Goal: Information Seeking & Learning: Learn about a topic

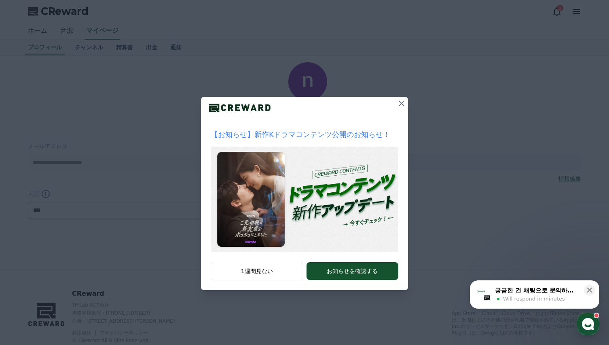
click at [401, 104] on icon at bounding box center [401, 104] width 10 height 10
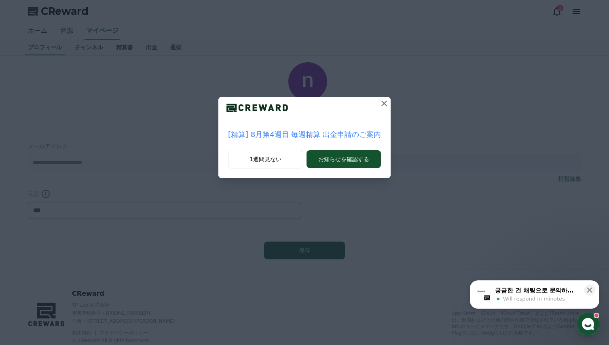
click at [381, 104] on icon at bounding box center [384, 104] width 6 height 6
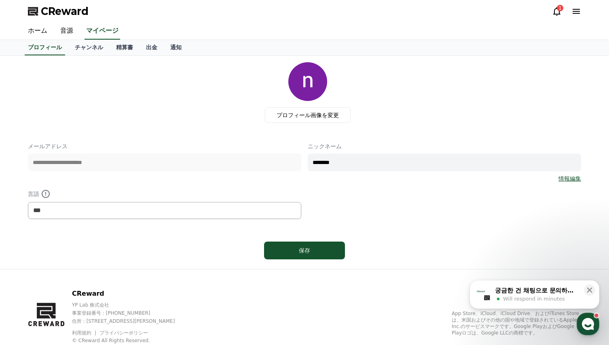
click at [190, 135] on div "**********" at bounding box center [304, 162] width 553 height 200
click at [80, 47] on link "チャンネル" at bounding box center [88, 47] width 41 height 15
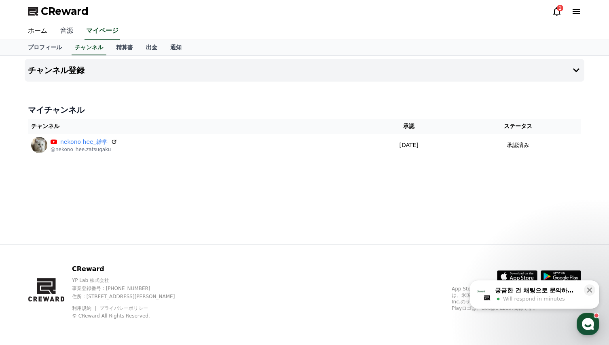
click at [65, 30] on link "音源" at bounding box center [67, 31] width 26 height 17
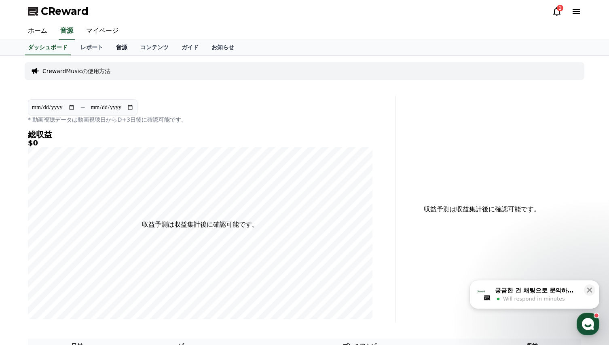
click at [110, 48] on link "音源" at bounding box center [122, 47] width 24 height 15
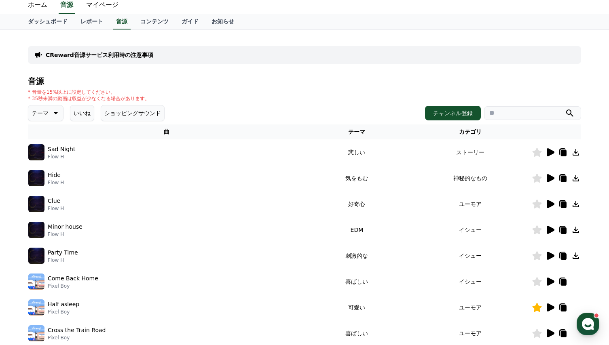
scroll to position [40, 0]
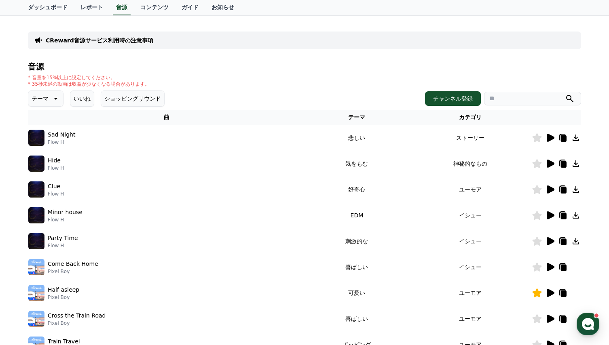
click at [549, 163] on icon at bounding box center [550, 164] width 8 height 8
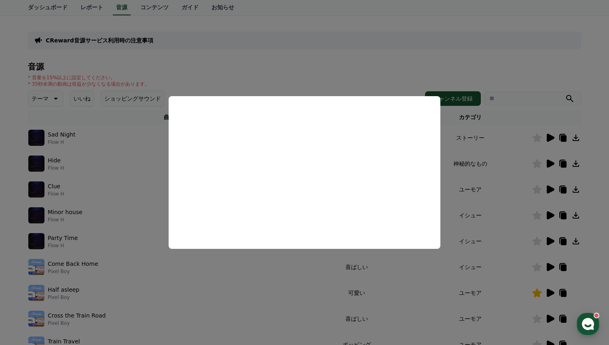
click at [296, 275] on button "close modal" at bounding box center [304, 172] width 609 height 345
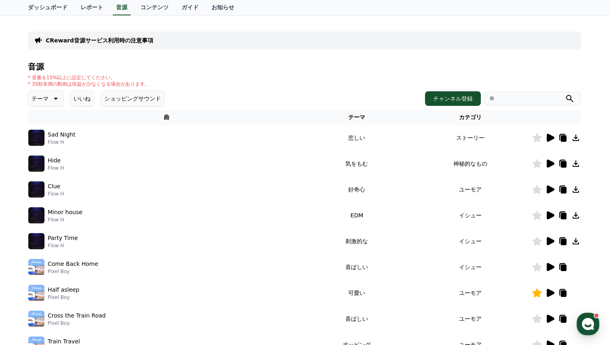
click at [536, 166] on icon at bounding box center [536, 163] width 9 height 9
click at [548, 138] on icon at bounding box center [550, 138] width 8 height 8
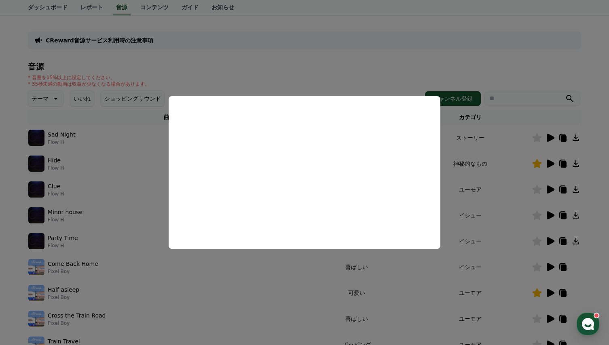
click at [276, 259] on button "close modal" at bounding box center [304, 172] width 609 height 345
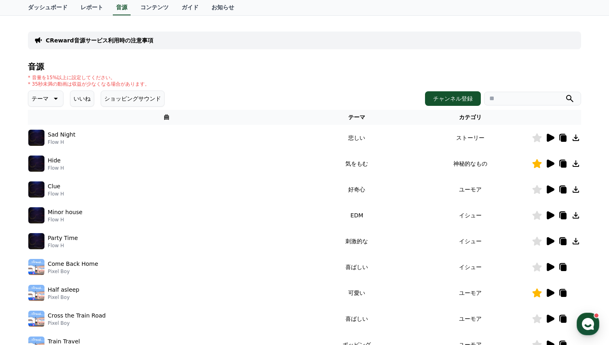
click at [549, 188] on icon at bounding box center [550, 190] width 8 height 8
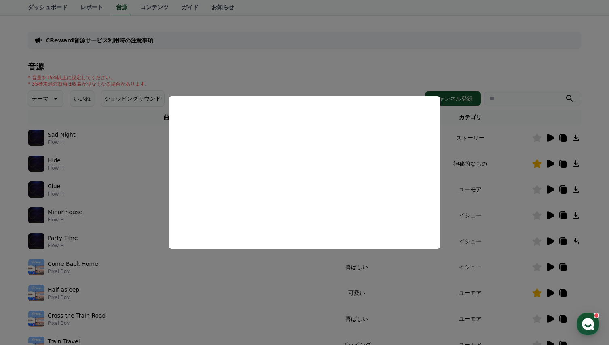
click at [293, 268] on button "close modal" at bounding box center [304, 172] width 609 height 345
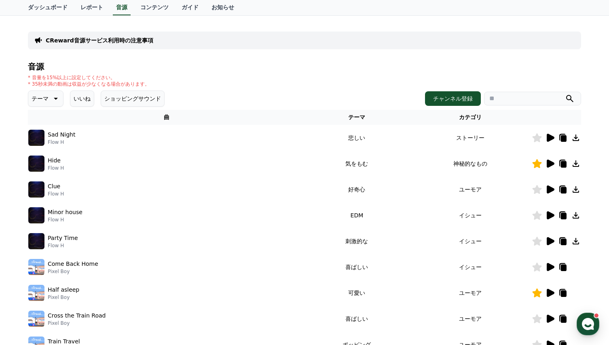
click at [550, 216] on icon at bounding box center [550, 215] width 8 height 8
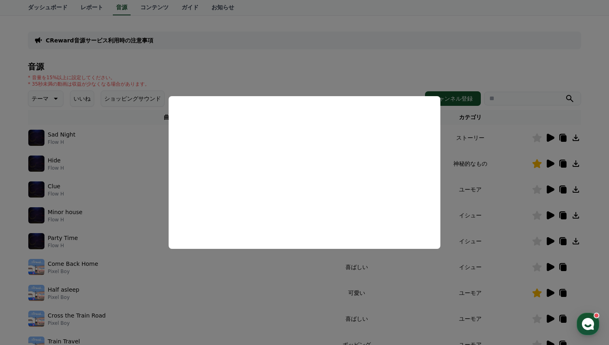
click at [285, 276] on button "close modal" at bounding box center [304, 172] width 609 height 345
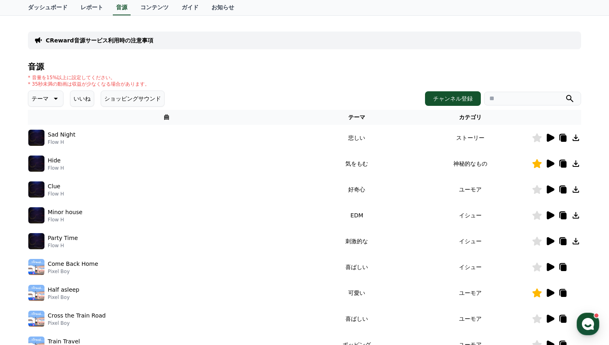
click at [547, 242] on icon at bounding box center [550, 241] width 8 height 8
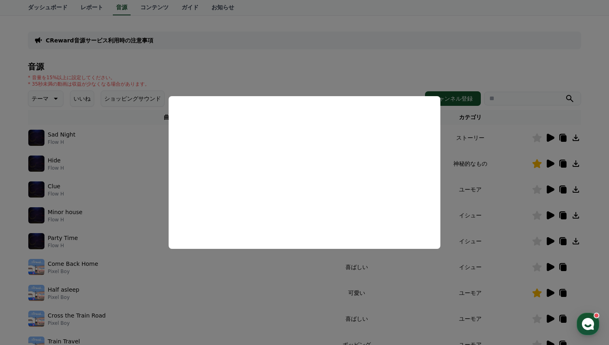
click at [287, 268] on button "close modal" at bounding box center [304, 172] width 609 height 345
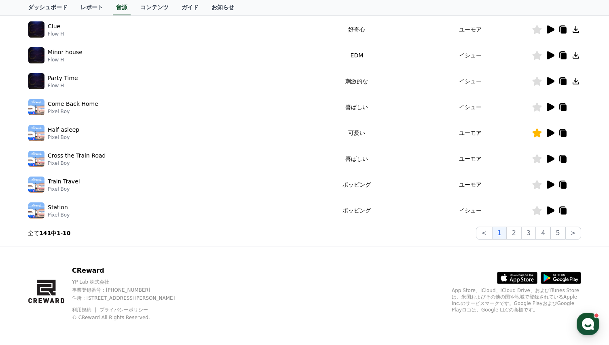
scroll to position [202, 0]
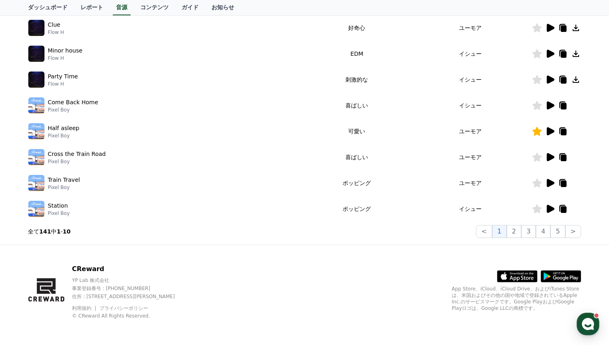
click at [548, 106] on icon at bounding box center [550, 105] width 8 height 8
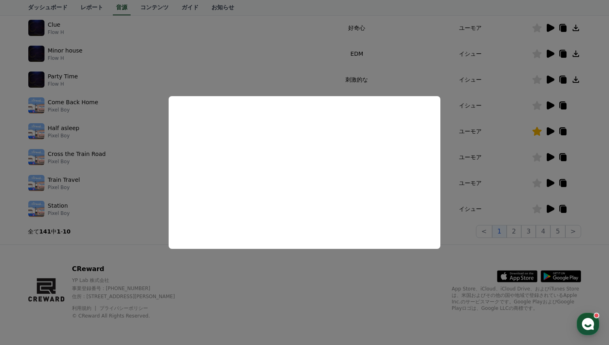
drag, startPoint x: 310, startPoint y: 275, endPoint x: 316, endPoint y: 266, distance: 11.3
click at [310, 276] on button "close modal" at bounding box center [304, 172] width 609 height 345
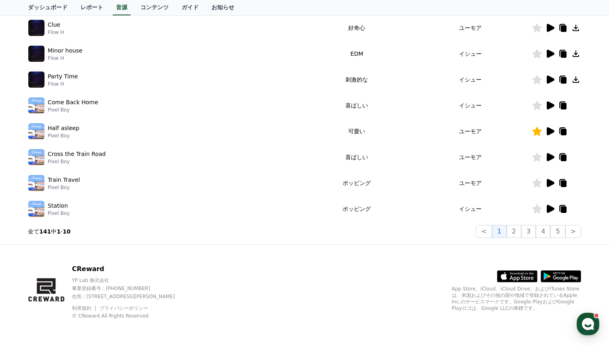
click at [550, 132] on icon at bounding box center [550, 131] width 8 height 8
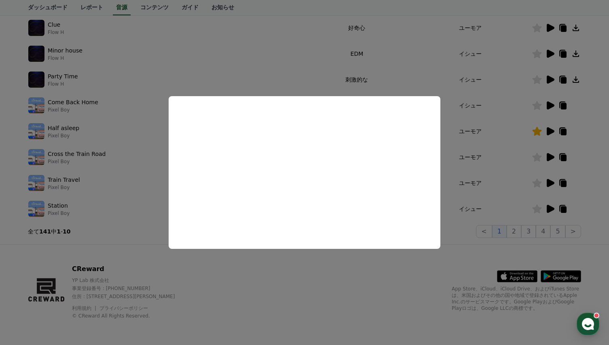
click at [298, 267] on button "close modal" at bounding box center [304, 172] width 609 height 345
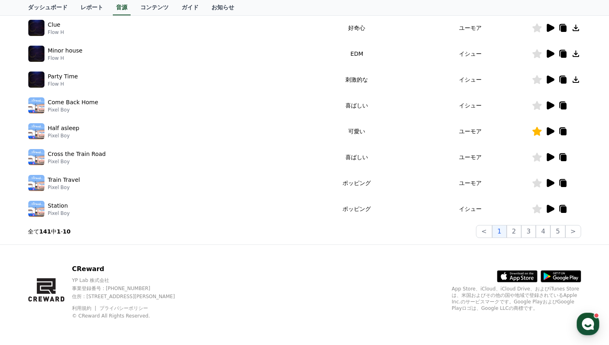
click at [550, 157] on icon at bounding box center [550, 157] width 8 height 8
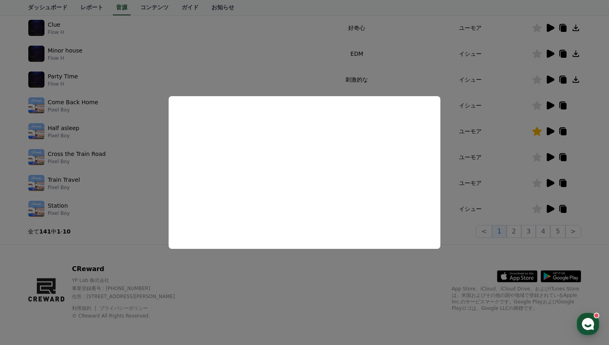
click at [322, 273] on button "close modal" at bounding box center [304, 172] width 609 height 345
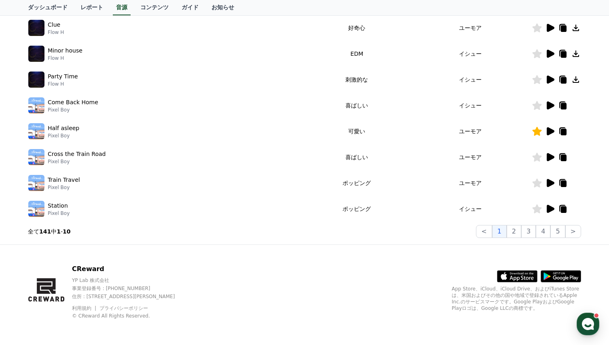
click at [548, 181] on icon at bounding box center [550, 183] width 8 height 8
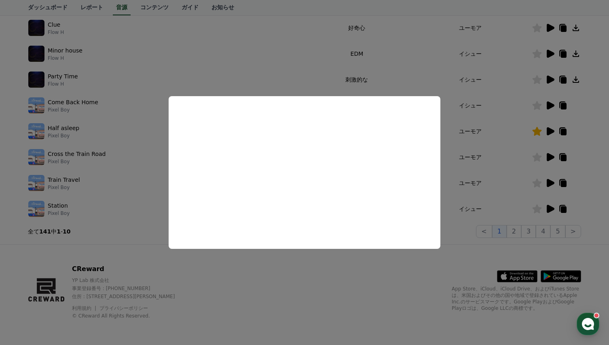
click at [313, 276] on button "close modal" at bounding box center [304, 172] width 609 height 345
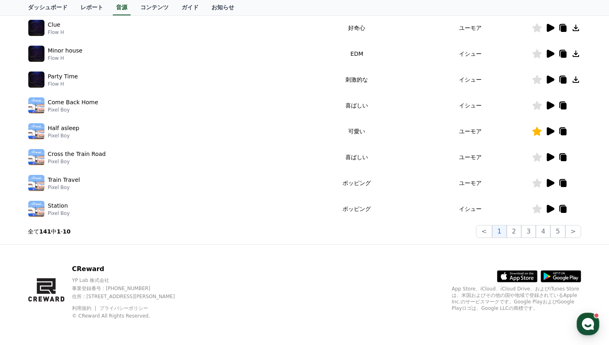
click at [549, 208] on icon at bounding box center [550, 209] width 8 height 8
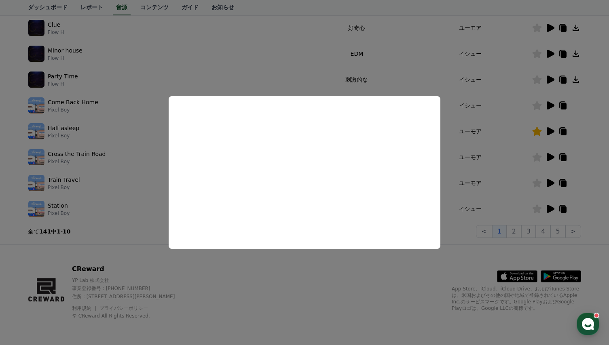
click at [318, 264] on button "close modal" at bounding box center [304, 172] width 609 height 345
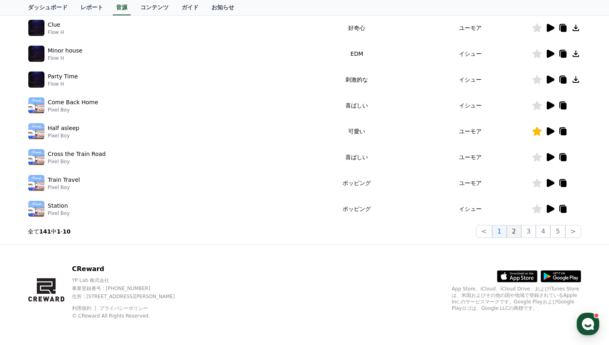
click at [521, 231] on button "2" at bounding box center [528, 231] width 15 height 13
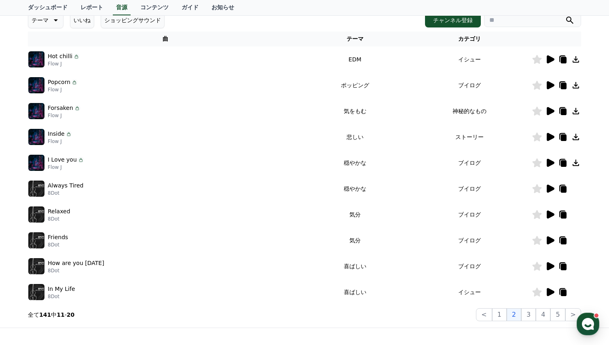
scroll to position [81, 0]
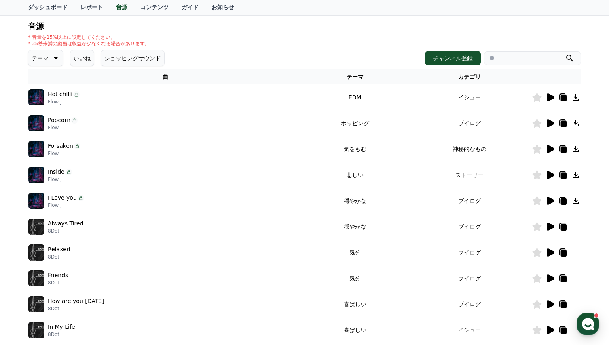
click at [549, 96] on icon at bounding box center [550, 97] width 8 height 8
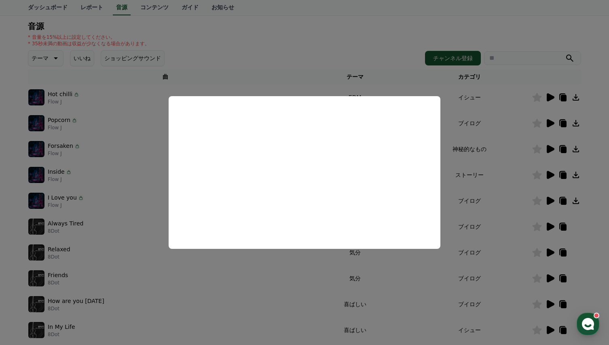
click at [283, 283] on button "close modal" at bounding box center [304, 172] width 609 height 345
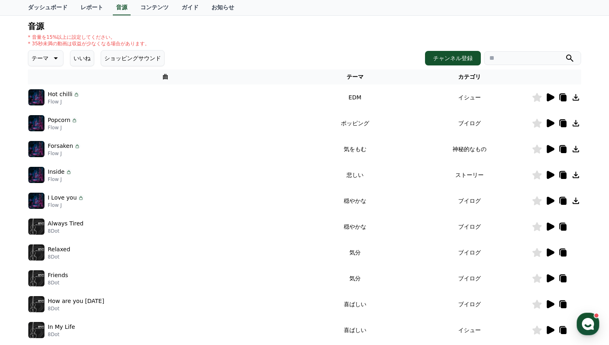
click at [550, 122] on icon at bounding box center [550, 123] width 8 height 8
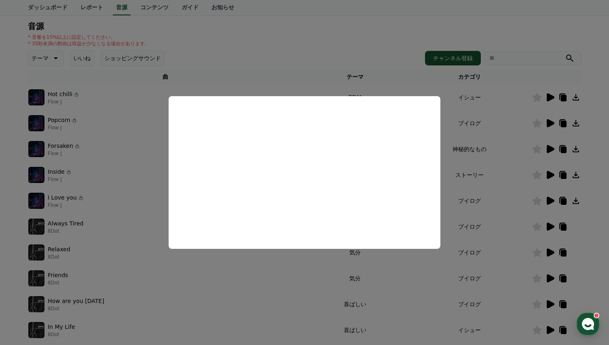
click at [272, 280] on button "close modal" at bounding box center [304, 172] width 609 height 345
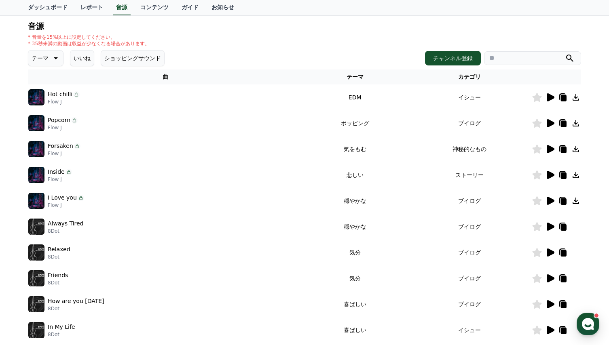
click at [549, 148] on icon at bounding box center [550, 149] width 8 height 8
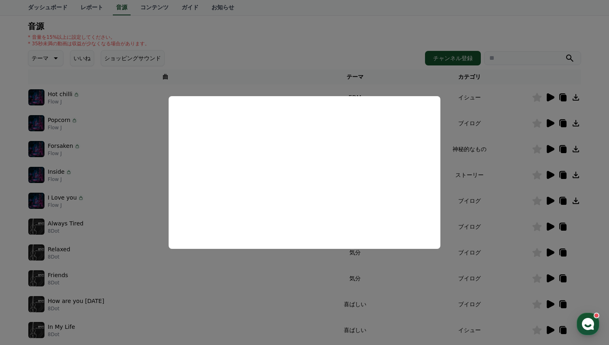
click at [278, 281] on button "close modal" at bounding box center [304, 172] width 609 height 345
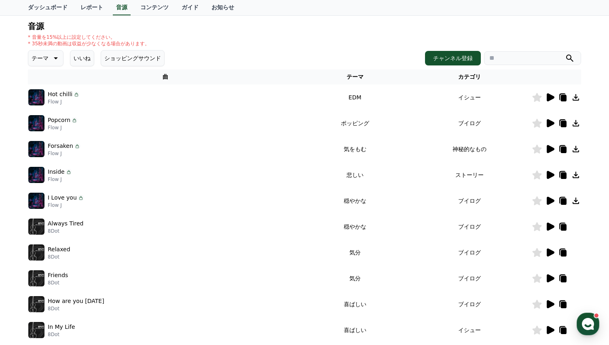
click at [549, 174] on icon at bounding box center [550, 175] width 8 height 8
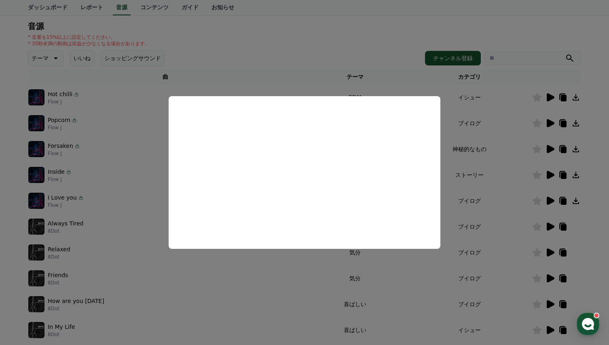
click at [281, 276] on button "close modal" at bounding box center [304, 172] width 609 height 345
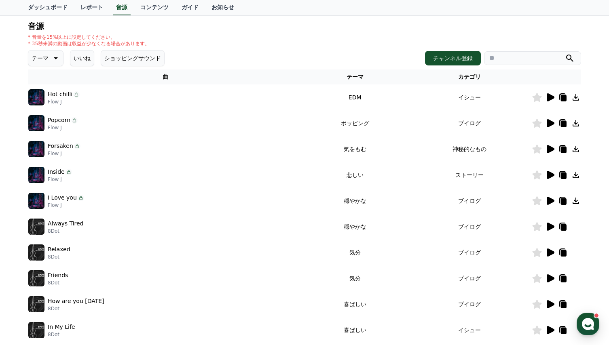
click at [548, 201] on icon at bounding box center [550, 201] width 8 height 8
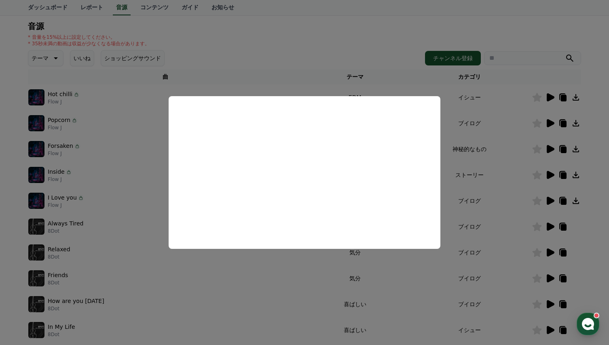
click at [264, 279] on button "close modal" at bounding box center [304, 172] width 609 height 345
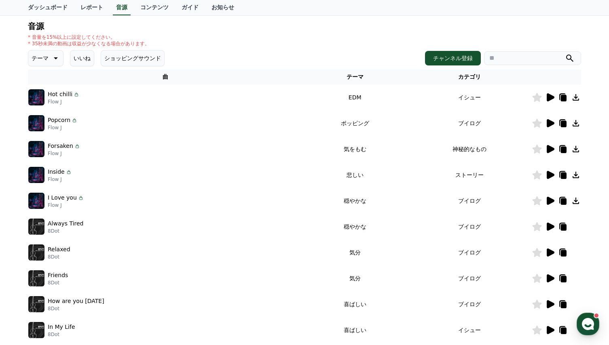
click at [538, 202] on icon at bounding box center [536, 200] width 9 height 9
click at [549, 226] on icon at bounding box center [550, 227] width 8 height 8
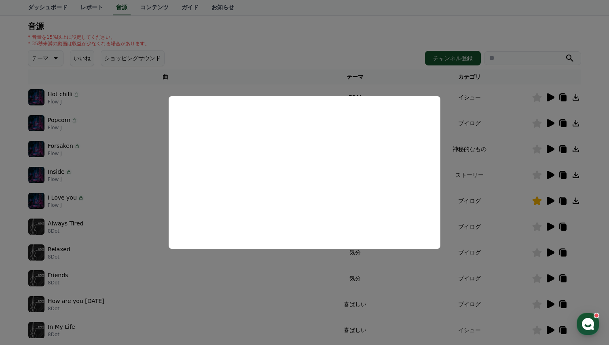
click at [270, 273] on button "close modal" at bounding box center [304, 172] width 609 height 345
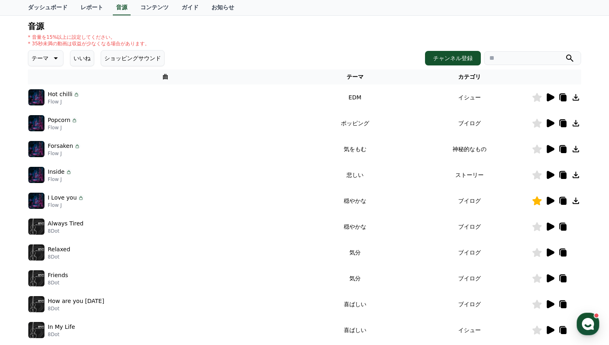
scroll to position [121, 0]
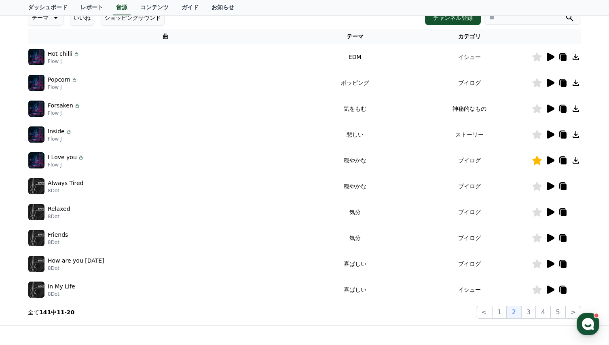
click at [549, 211] on icon at bounding box center [550, 212] width 8 height 8
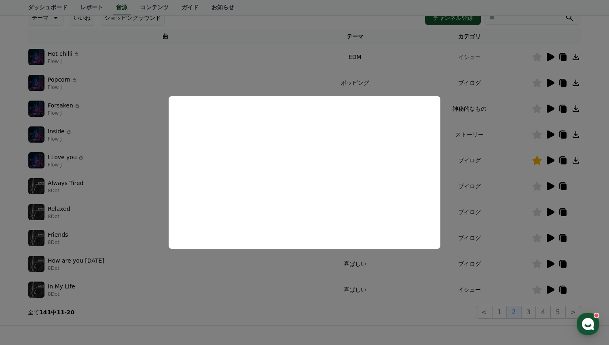
click at [294, 268] on button "close modal" at bounding box center [304, 172] width 609 height 345
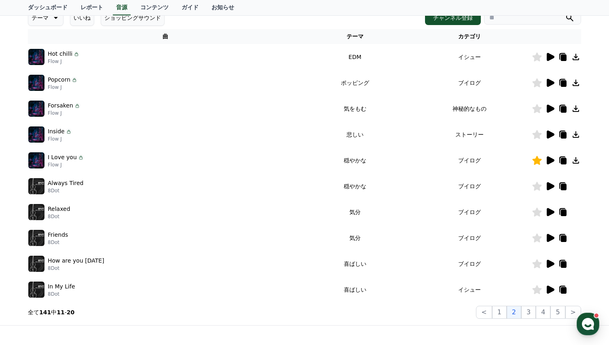
click at [548, 211] on icon at bounding box center [550, 212] width 8 height 8
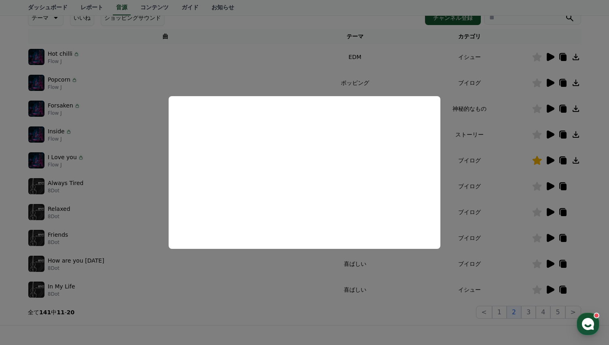
click at [285, 280] on button "close modal" at bounding box center [304, 172] width 609 height 345
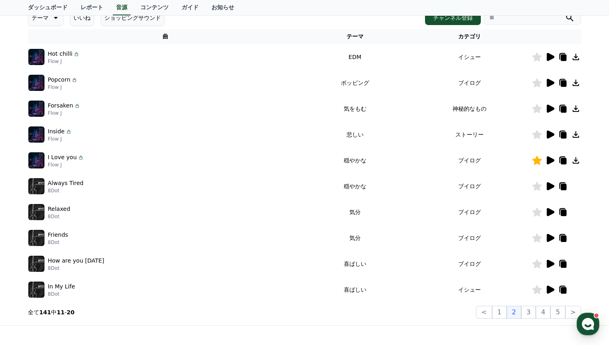
click at [536, 212] on icon at bounding box center [536, 212] width 9 height 9
click at [548, 236] on icon at bounding box center [550, 238] width 8 height 8
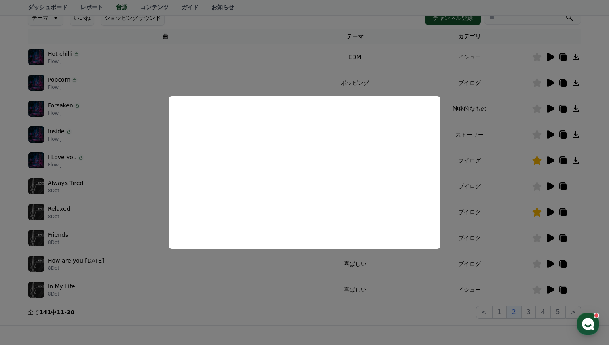
click at [300, 268] on button "close modal" at bounding box center [304, 172] width 609 height 345
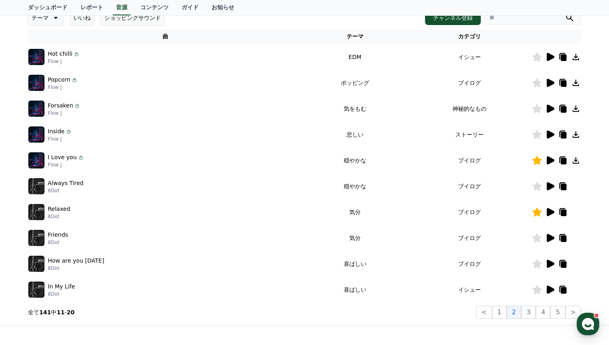
click at [549, 264] on icon at bounding box center [550, 264] width 8 height 8
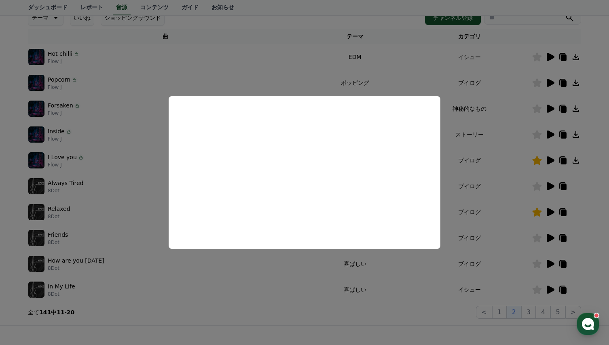
click at [311, 278] on button "close modal" at bounding box center [304, 172] width 609 height 345
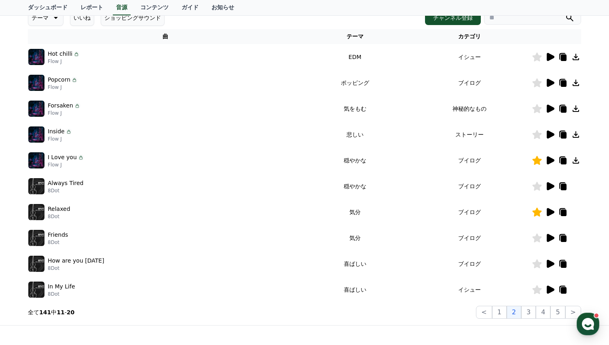
click at [548, 291] on icon at bounding box center [550, 290] width 8 height 8
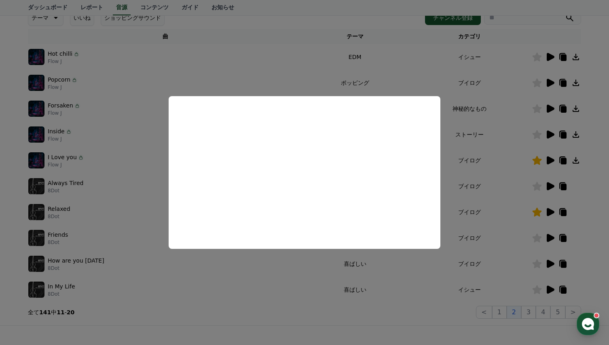
click at [268, 282] on button "close modal" at bounding box center [304, 172] width 609 height 345
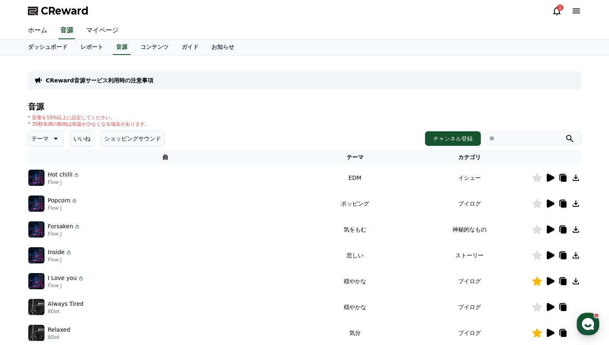
scroll to position [0, 0]
click at [112, 141] on button "ショッピングサウンド" at bounding box center [133, 139] width 64 height 16
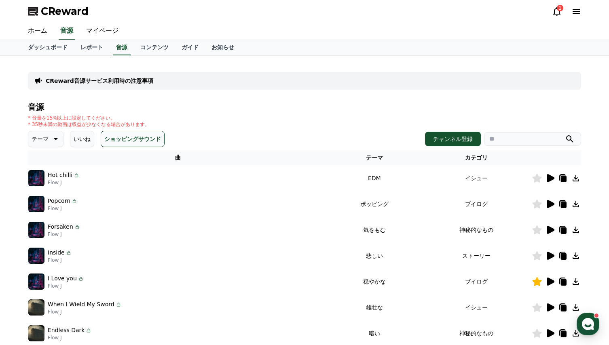
click at [35, 140] on p "テーマ" at bounding box center [40, 138] width 17 height 11
click at [74, 141] on button "いいね" at bounding box center [82, 139] width 24 height 16
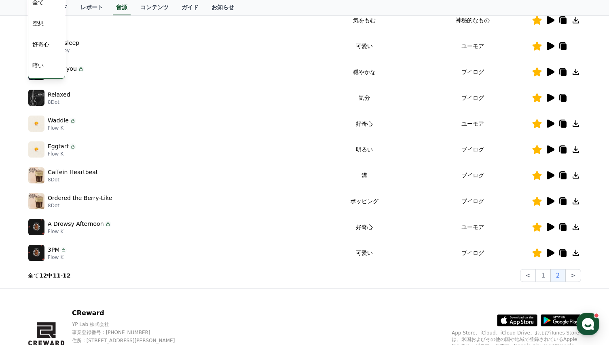
scroll to position [162, 0]
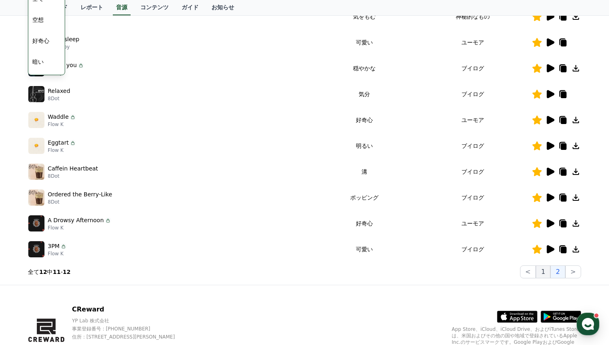
click at [544, 273] on button "1" at bounding box center [543, 272] width 15 height 13
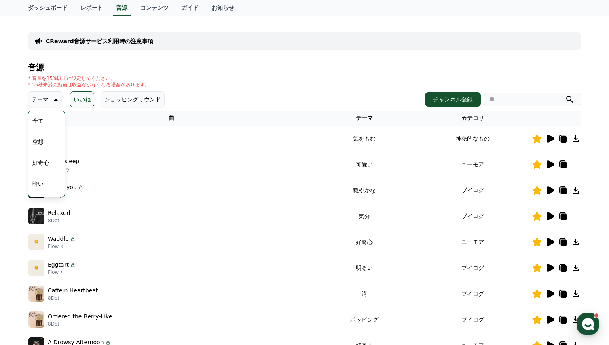
scroll to position [0, 0]
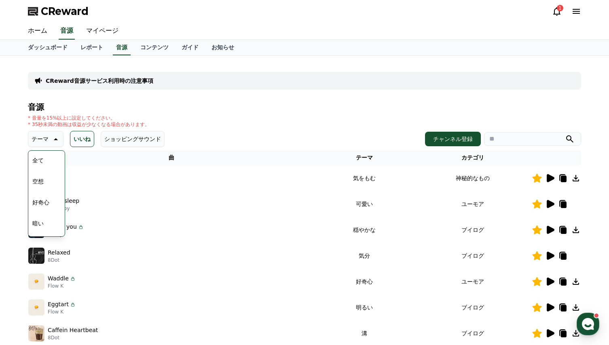
click at [557, 11] on icon at bounding box center [557, 11] width 10 height 10
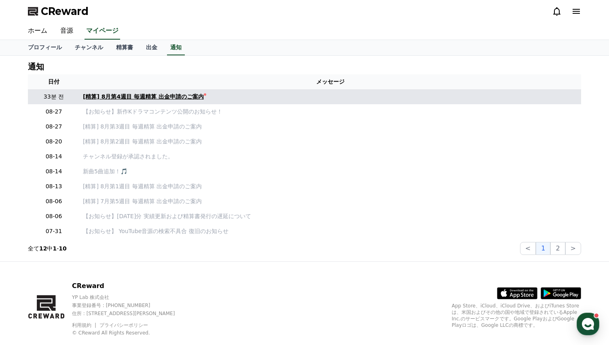
click at [157, 96] on div "[精算] 8月第4週目 毎週精算 出金申請のご案内" at bounding box center [143, 97] width 121 height 8
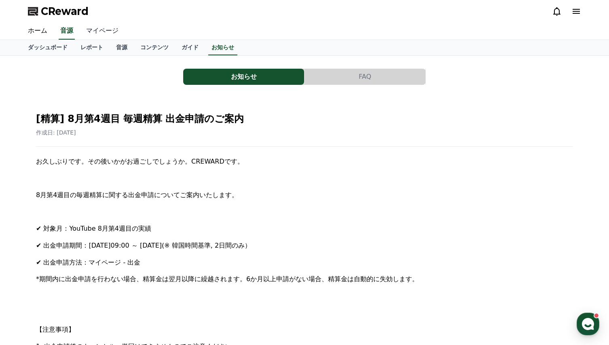
click at [92, 31] on link "マイページ" at bounding box center [102, 31] width 45 height 17
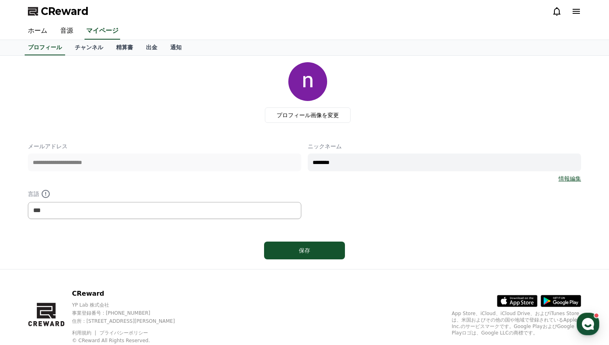
click at [196, 112] on div "プロフィール画像を変更" at bounding box center [307, 92] width 546 height 61
click at [75, 48] on link "チャンネル" at bounding box center [88, 47] width 41 height 15
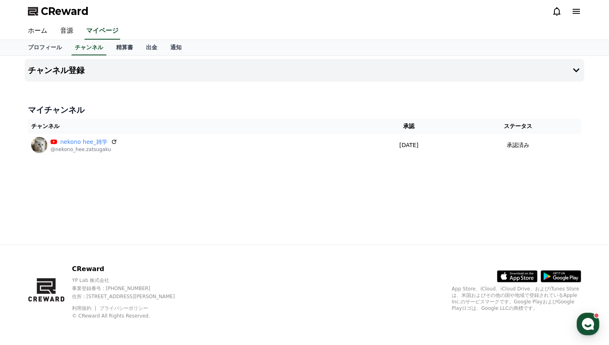
click at [205, 179] on div "チャンネル登録 マイチャンネル チャンネル 承認 ステータス nekono hee_雑学 @nekono_hee.zatsugaku [DATE] 08-14…" at bounding box center [304, 150] width 566 height 189
